Goal: Navigation & Orientation: Find specific page/section

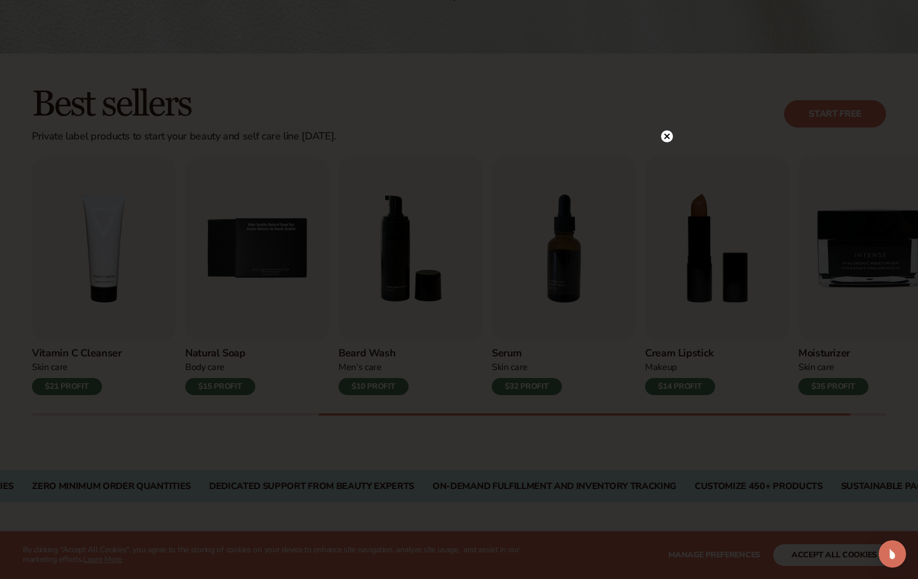
scroll to position [253, 0]
click at [667, 160] on icon at bounding box center [667, 160] width 6 height 6
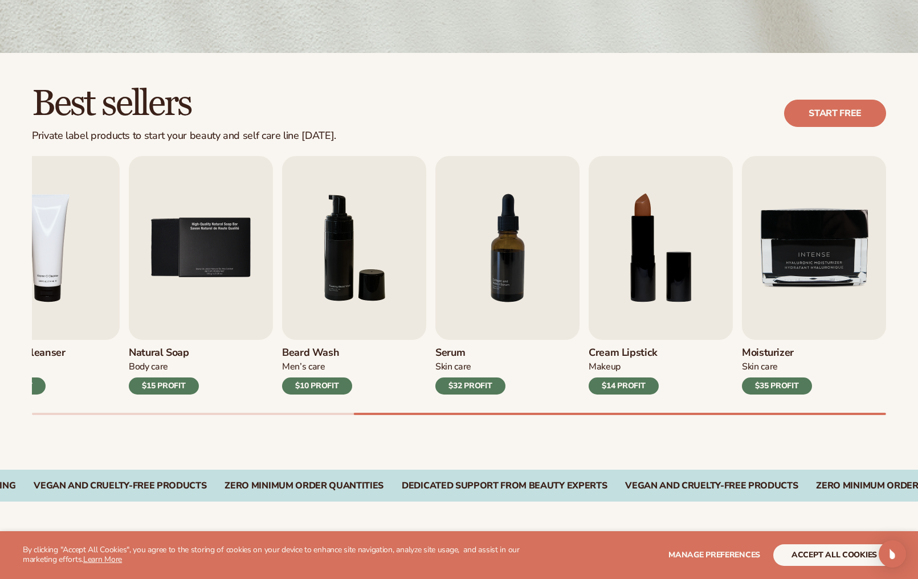
scroll to position [255, 0]
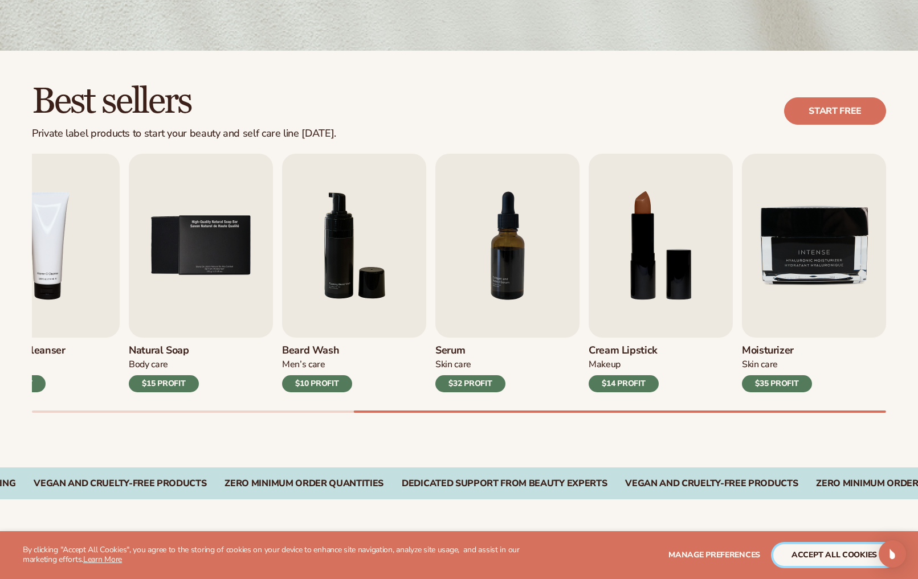
click at [810, 557] on button "accept all cookies" at bounding box center [834, 556] width 122 height 22
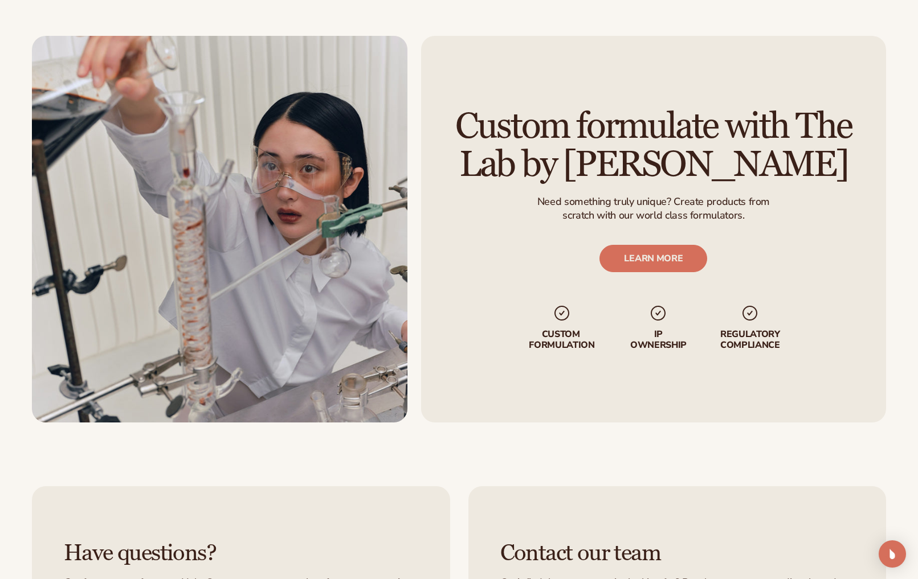
scroll to position [1409, 0]
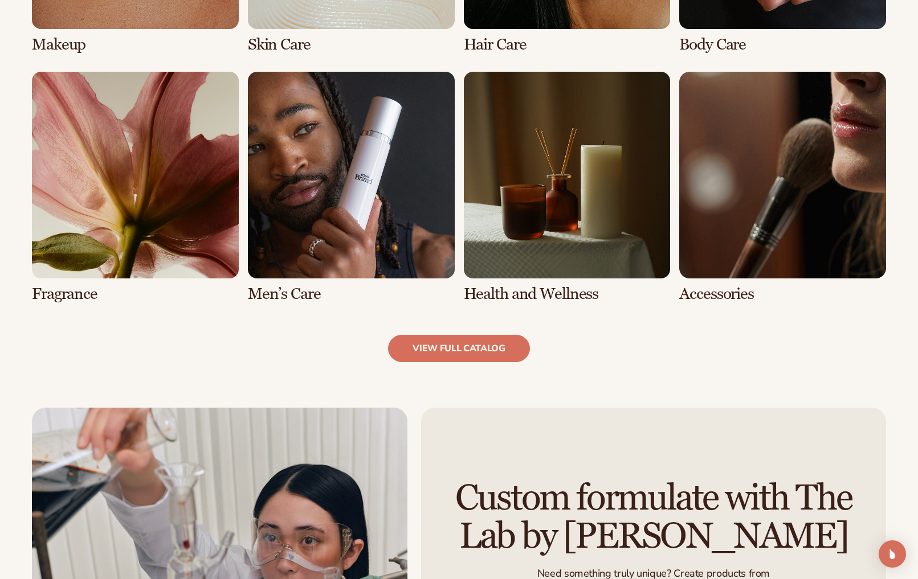
click at [163, 164] on link "5 / 8" at bounding box center [135, 187] width 207 height 231
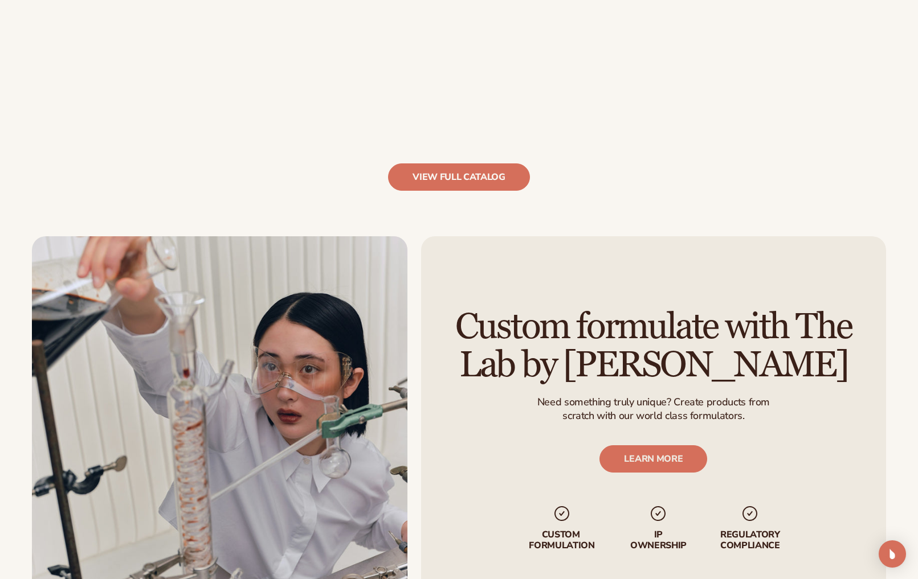
scroll to position [1252, 0]
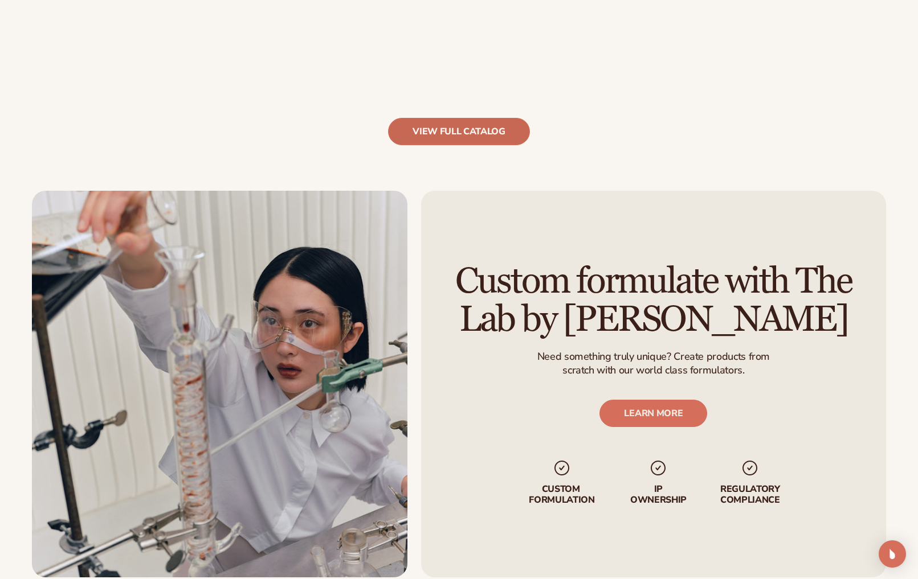
click at [451, 134] on link "view full catalog" at bounding box center [459, 131] width 142 height 27
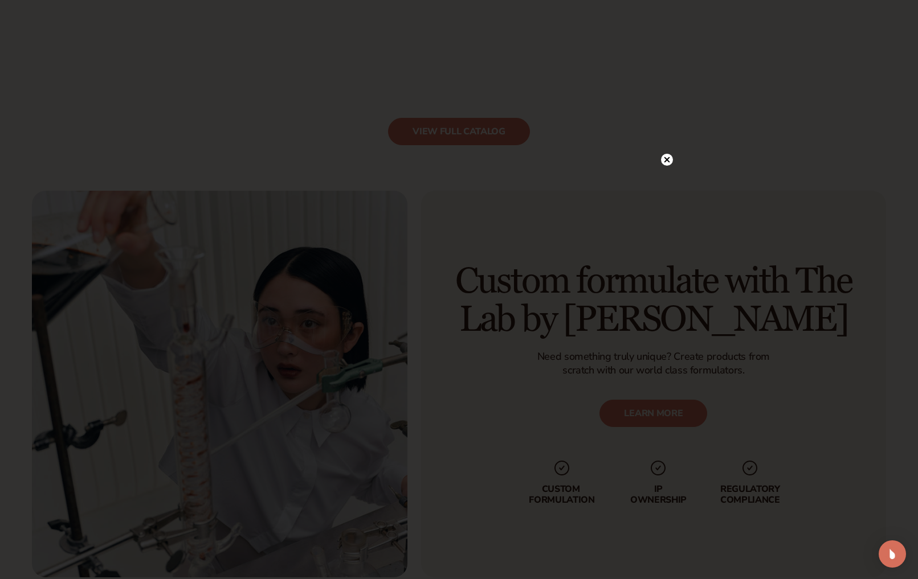
click at [662, 160] on circle at bounding box center [667, 160] width 12 height 12
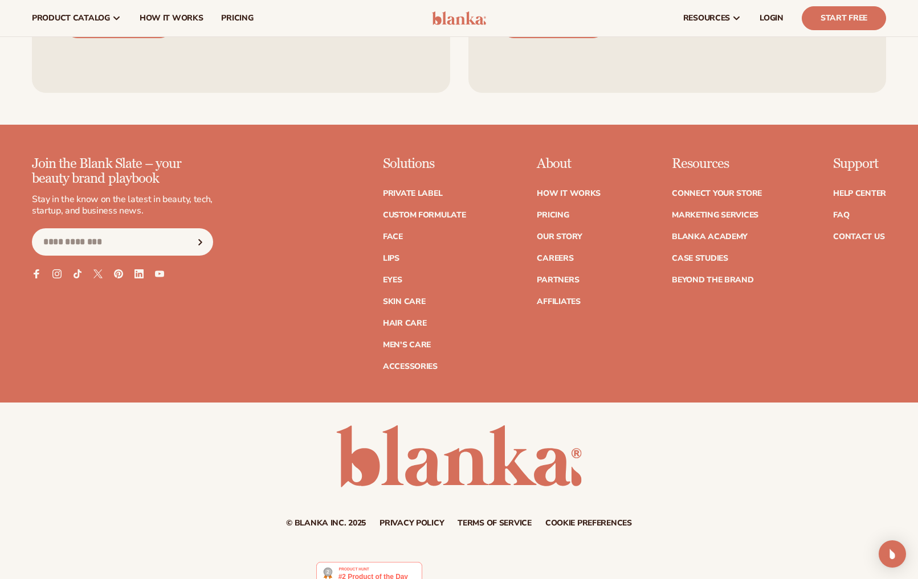
scroll to position [1990, 0]
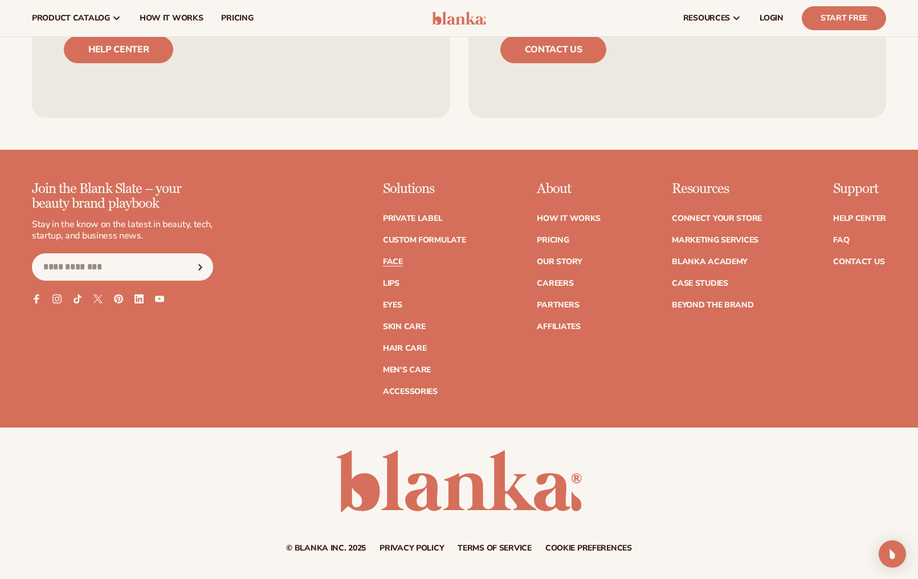
click at [390, 264] on link "Face" at bounding box center [393, 262] width 20 height 8
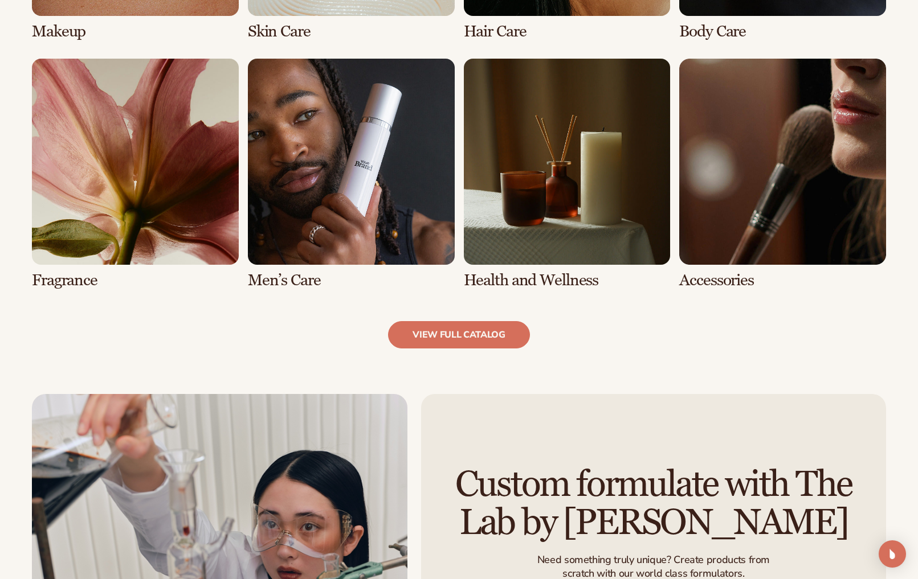
scroll to position [1066, 0]
click at [173, 198] on link "5 / 8" at bounding box center [135, 173] width 207 height 231
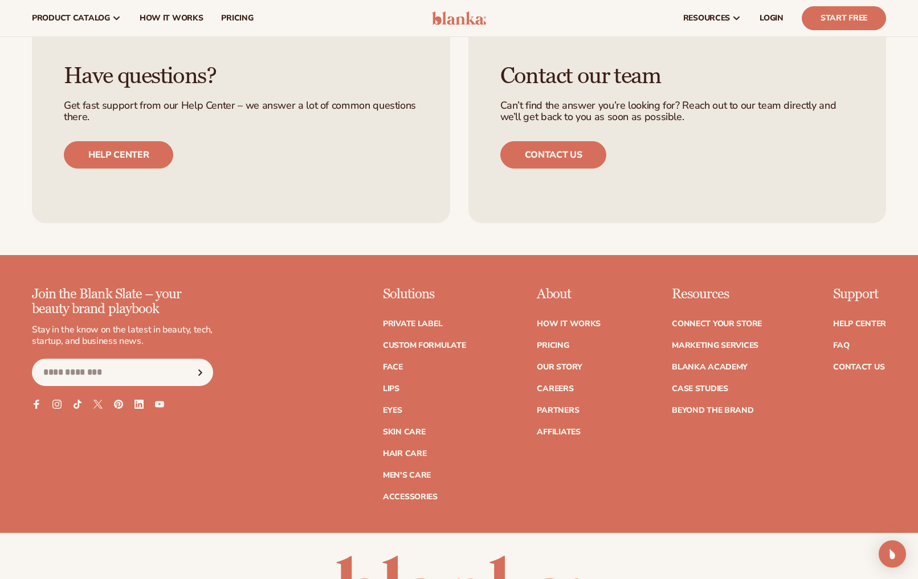
scroll to position [1882, 0]
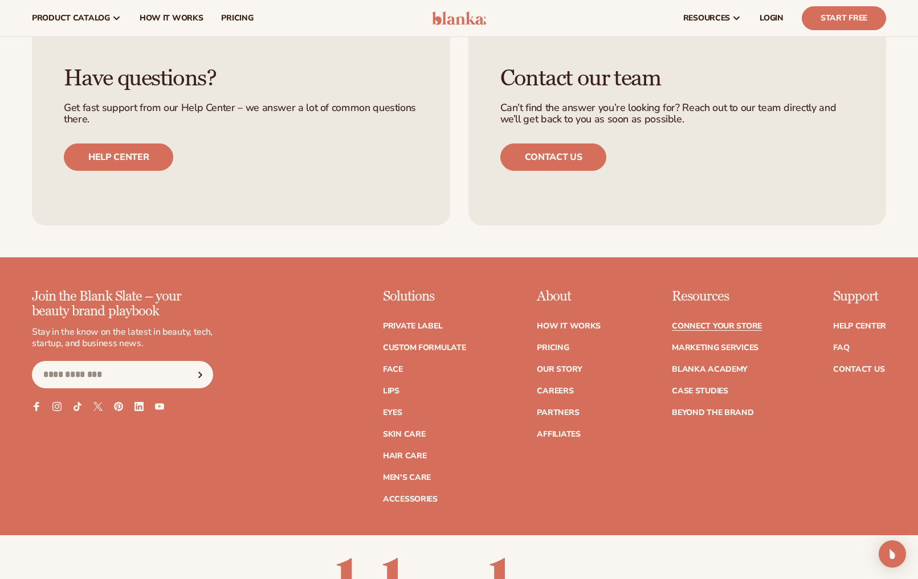
click at [730, 326] on link "Connect your store" at bounding box center [717, 327] width 90 height 8
